Goal: Information Seeking & Learning: Understand process/instructions

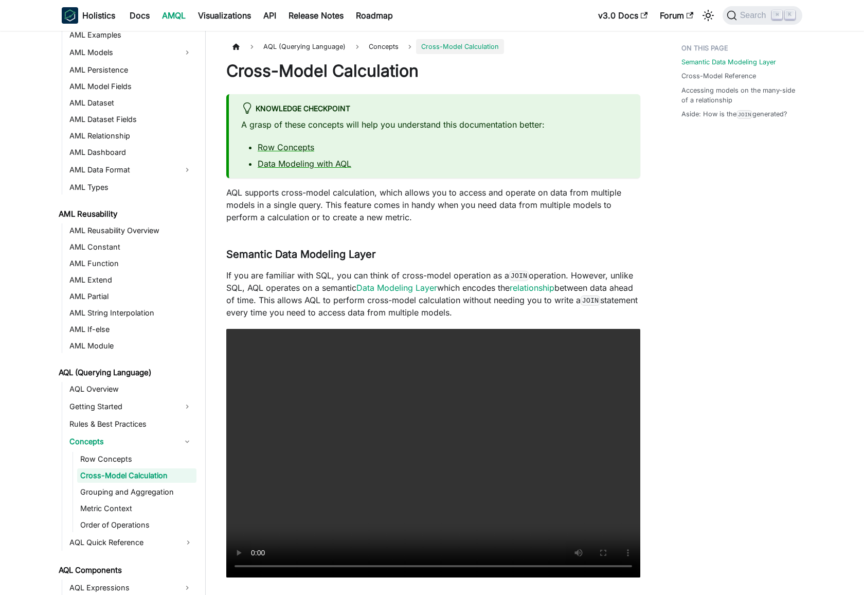
click at [286, 208] on p "AQL supports cross-model calculation, which allows you to access and operate on…" at bounding box center [433, 204] width 414 height 37
click at [240, 198] on p "AQL supports cross-model calculation, which allows you to access and operate on…" at bounding box center [433, 204] width 414 height 37
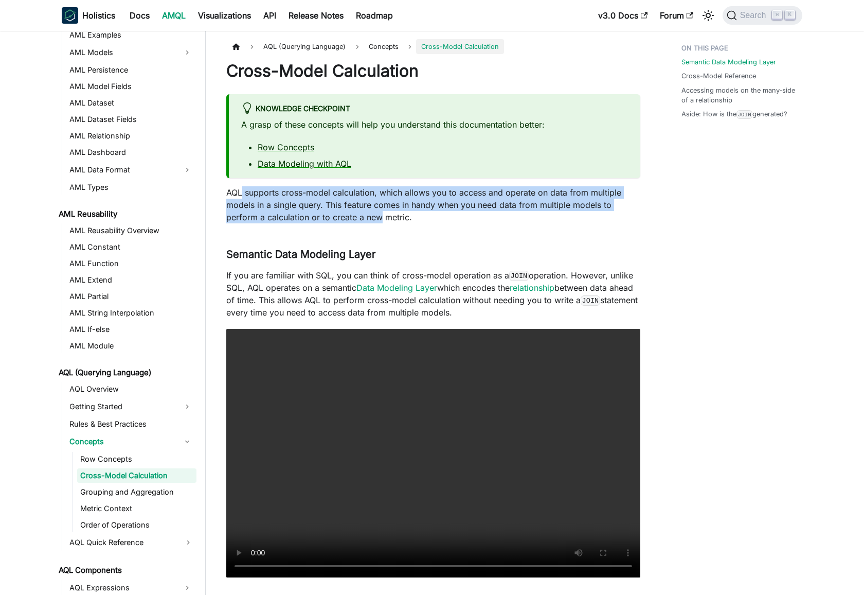
drag, startPoint x: 240, startPoint y: 198, endPoint x: 324, endPoint y: 214, distance: 85.4
click at [376, 217] on p "AQL supports cross-model calculation, which allows you to access and operate on…" at bounding box center [433, 204] width 414 height 37
click at [300, 214] on p "AQL supports cross-model calculation, which allows you to access and operate on…" at bounding box center [433, 204] width 414 height 37
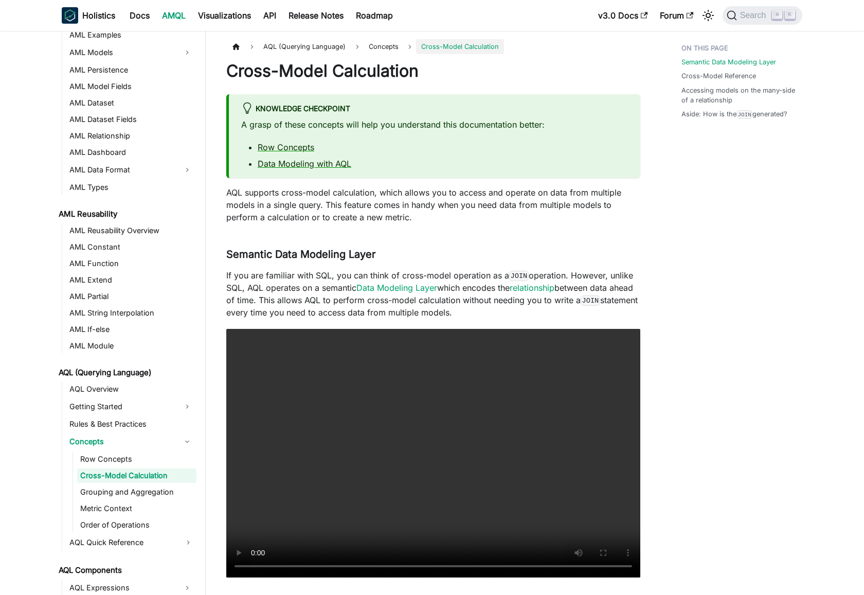
click at [249, 193] on p "AQL supports cross-model calculation, which allows you to access and operate on…" at bounding box center [433, 204] width 414 height 37
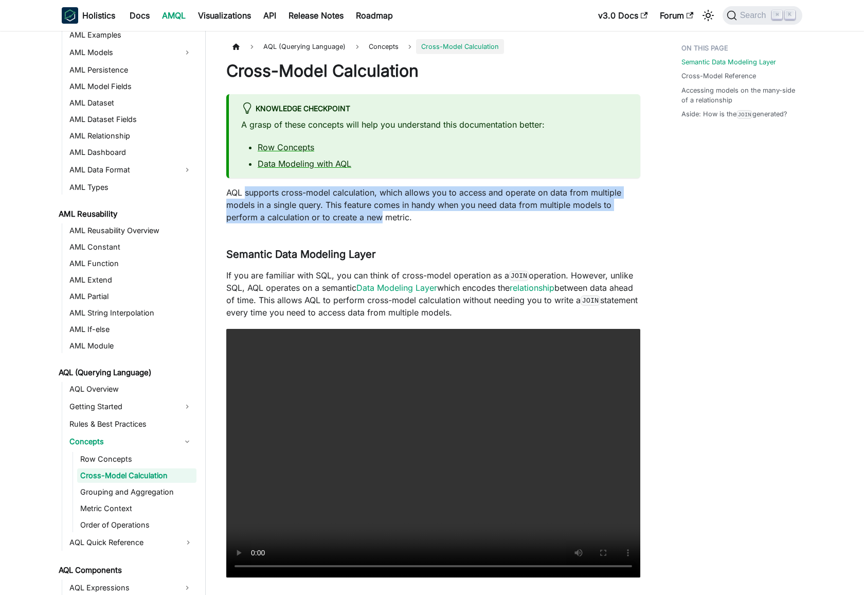
drag, startPoint x: 249, startPoint y: 193, endPoint x: 365, endPoint y: 217, distance: 118.5
click at [365, 217] on p "AQL supports cross-model calculation, which allows you to access and operate on…" at bounding box center [433, 204] width 414 height 37
click at [284, 208] on p "AQL supports cross-model calculation, which allows you to access and operate on…" at bounding box center [433, 204] width 414 height 37
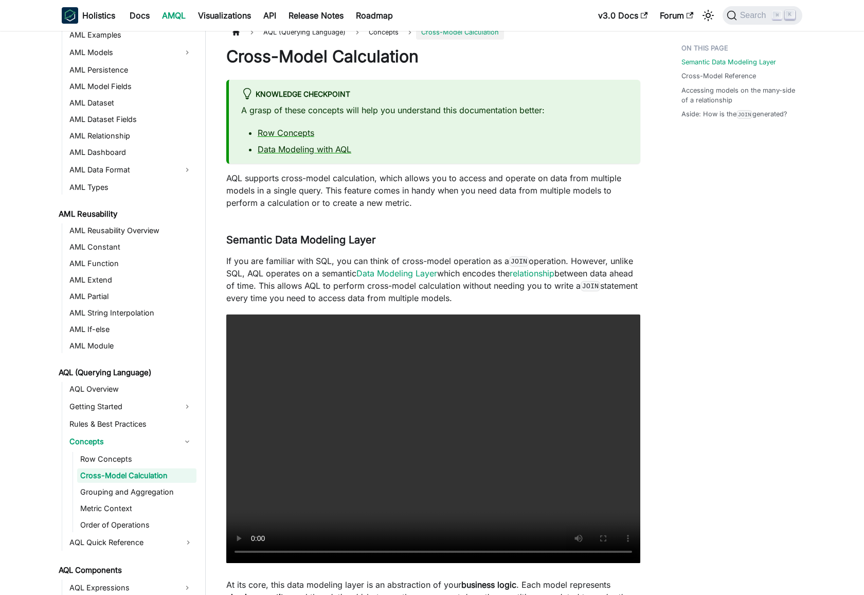
scroll to position [56, 0]
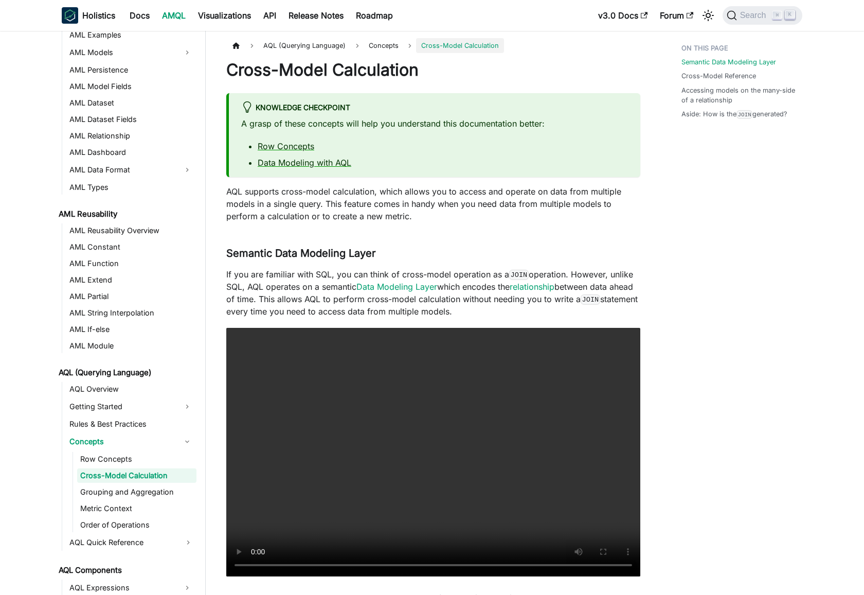
scroll to position [0, 0]
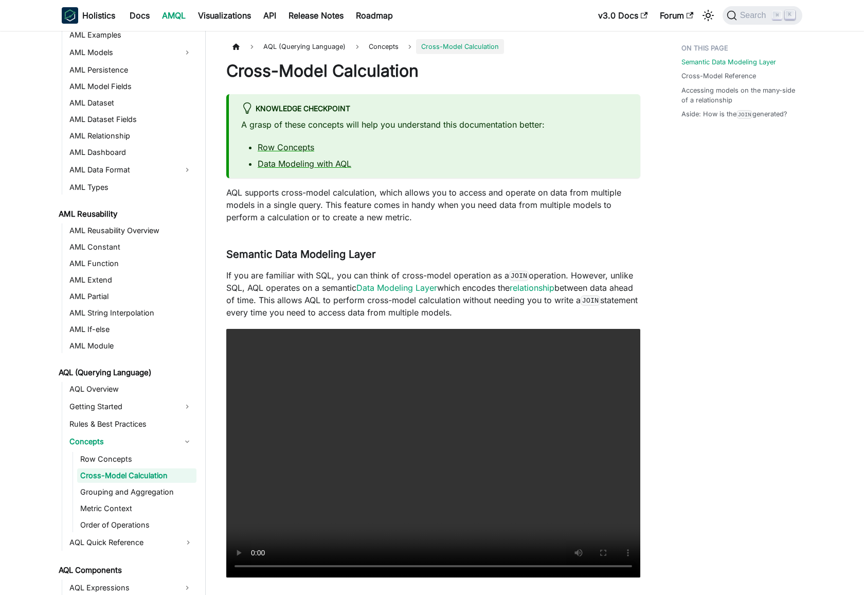
click at [408, 72] on h1 "Cross-Model Calculation" at bounding box center [433, 71] width 414 height 21
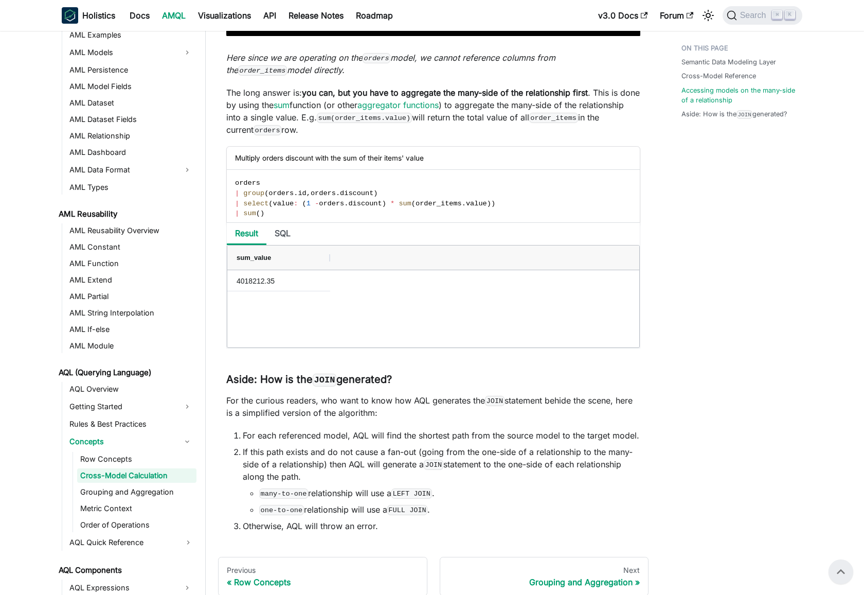
scroll to position [2074, 0]
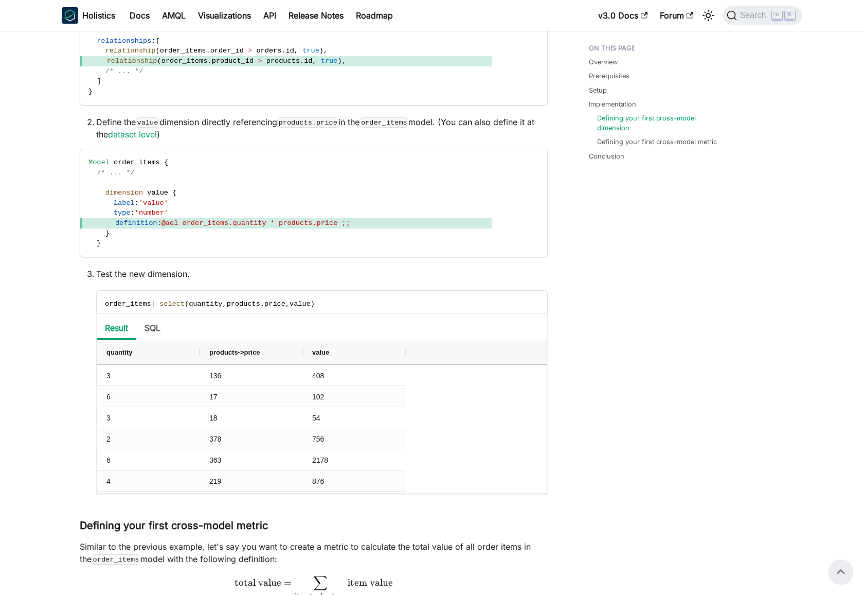
scroll to position [1123, 0]
click at [217, 225] on span "@aql order_items.quantity * products.price ;;" at bounding box center [256, 224] width 189 height 8
drag, startPoint x: 217, startPoint y: 225, endPoint x: 336, endPoint y: 220, distance: 119.5
click at [336, 220] on span "@aql order_items.quantity * products.price ;;" at bounding box center [256, 224] width 189 height 8
click at [220, 247] on code "Model order_items { /* ... */ dimension value { label : 'value' type : 'number'…" at bounding box center [285, 203] width 411 height 107
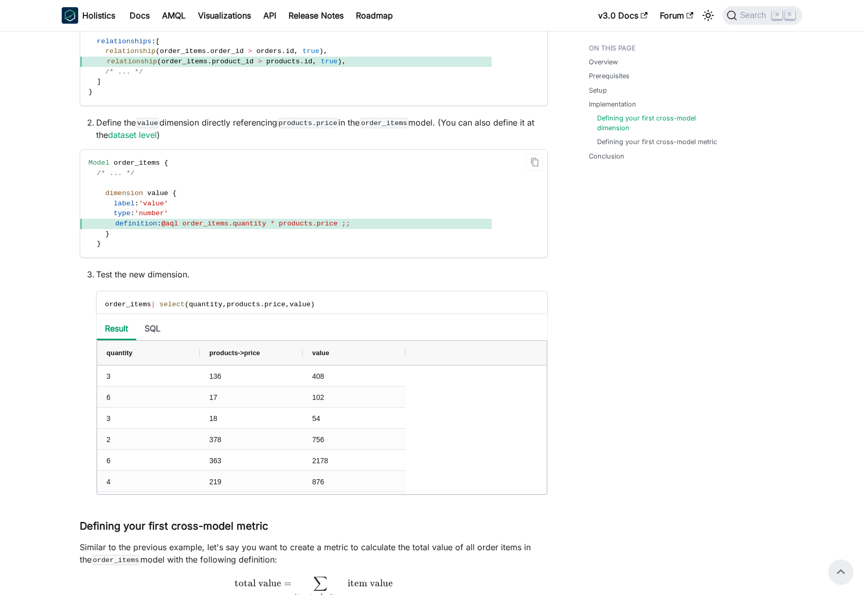
click at [204, 222] on span "@aql order_items.quantity * products.price ;;" at bounding box center [256, 224] width 189 height 8
click at [243, 224] on span "@aql order_items.quantity * products.price ;;" at bounding box center [256, 224] width 189 height 8
click at [242, 224] on span "@aql order_items.quantity * products.price ;;" at bounding box center [256, 224] width 189 height 8
click at [212, 227] on span "@aql order_items.quantity * products.price ;;" at bounding box center [256, 224] width 189 height 8
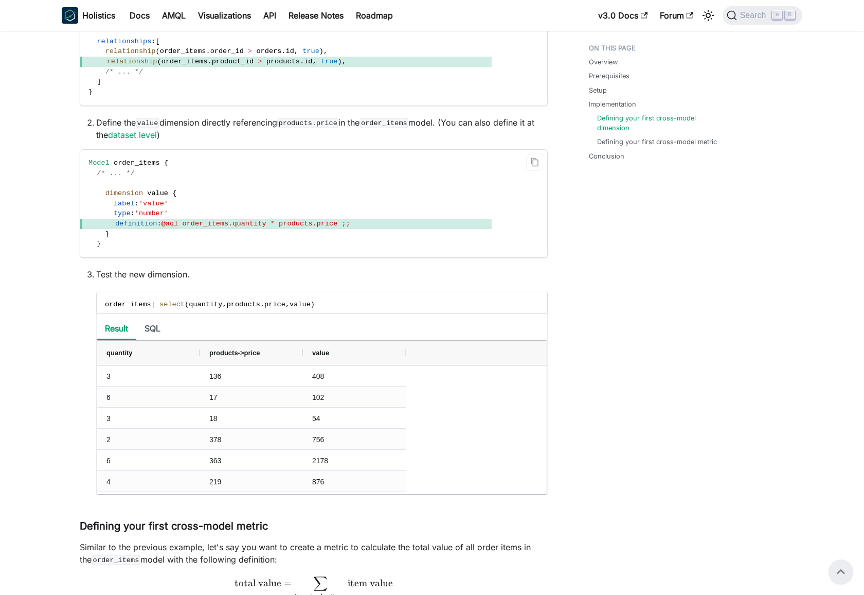
click at [198, 227] on span "@aql order_items.quantity * products.price ;;" at bounding box center [256, 224] width 189 height 8
drag, startPoint x: 198, startPoint y: 227, endPoint x: 245, endPoint y: 220, distance: 47.8
click at [245, 220] on span "@aql order_items.quantity * products.price ;;" at bounding box center [256, 224] width 189 height 8
click at [284, 228] on span "definition : @aql order_items.quantity * products.price ;;" at bounding box center [285, 224] width 411 height 10
click at [627, 283] on div "Overview Prerequisites Setup Implementation Defining your first cross-model dim…" at bounding box center [653, 59] width 170 height 2286
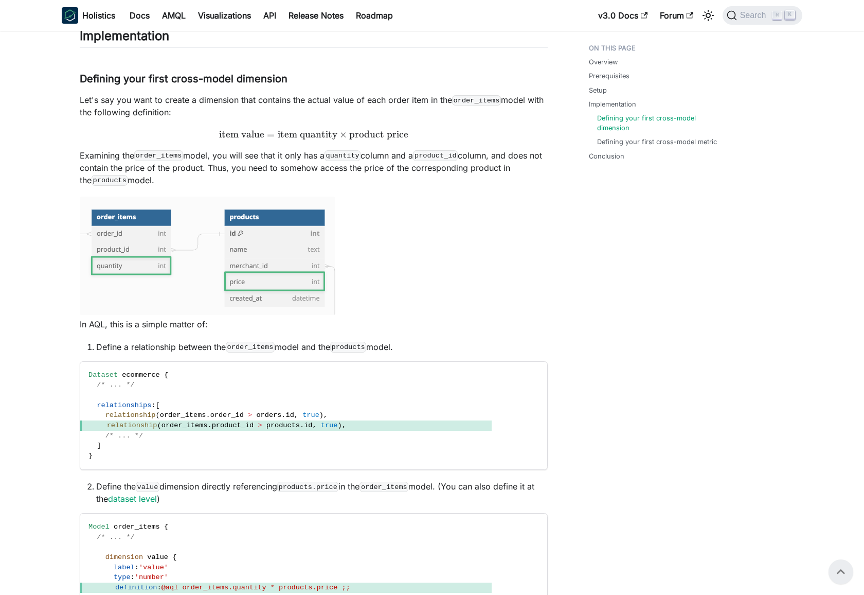
scroll to position [617, 0]
